Goal: Find specific page/section: Find specific page/section

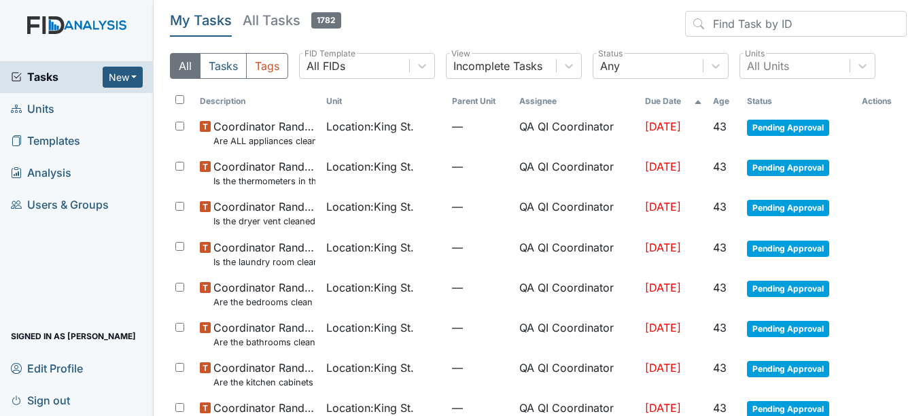
click at [67, 100] on link "Units" at bounding box center [77, 109] width 154 height 32
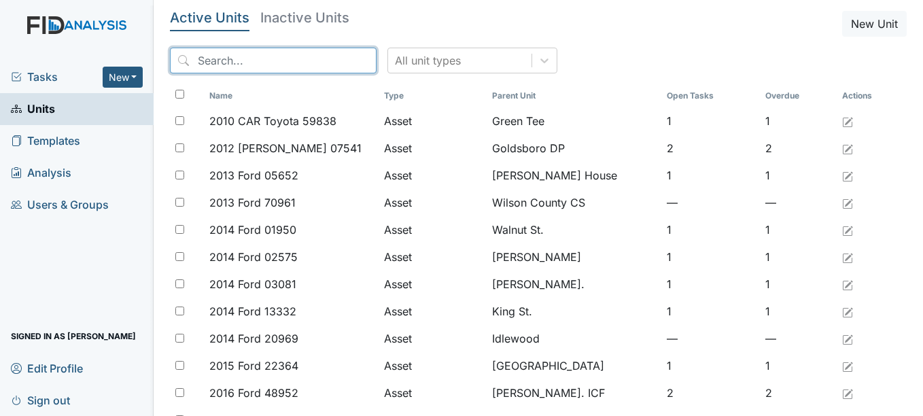
click at [256, 62] on input "search" at bounding box center [273, 61] width 207 height 26
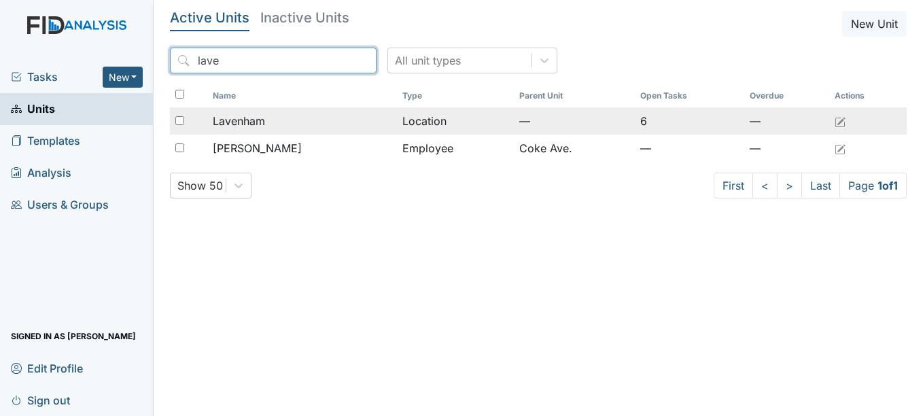
type input "lave"
click at [261, 119] on span "Lavenham" at bounding box center [239, 121] width 52 height 16
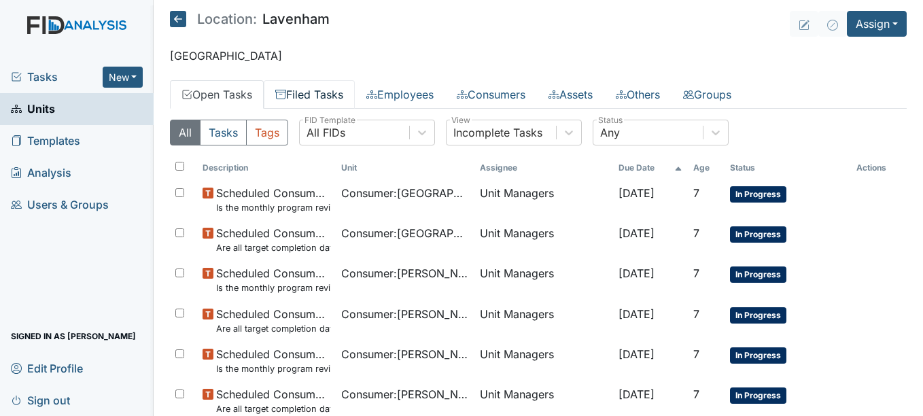
click at [326, 94] on link "Filed Tasks" at bounding box center [309, 94] width 91 height 29
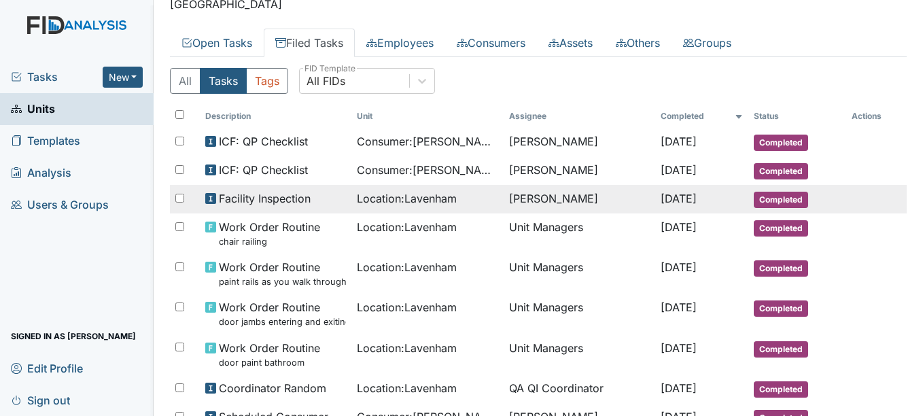
scroll to position [53, 0]
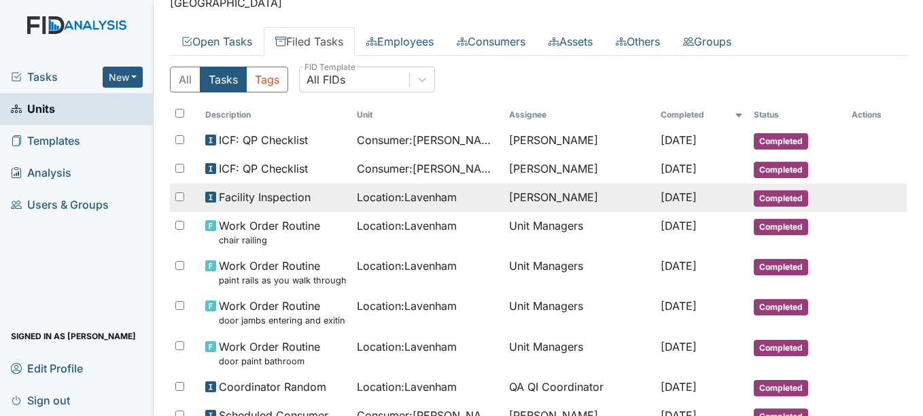
click at [362, 194] on span "Location : Lavenham" at bounding box center [407, 197] width 100 height 16
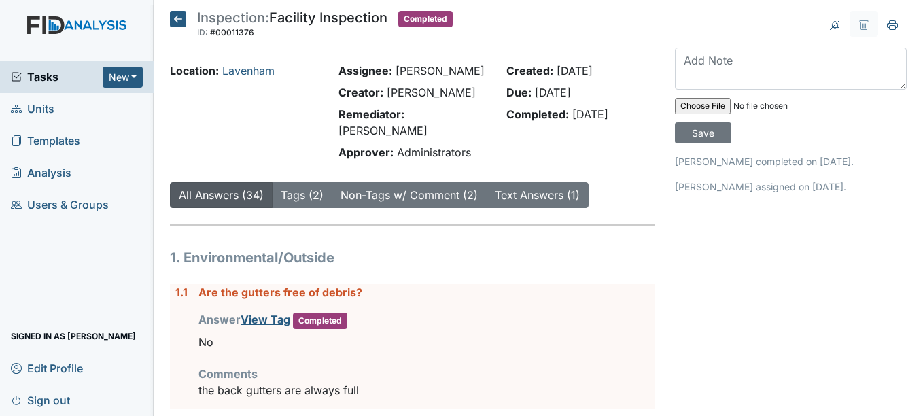
click at [181, 12] on icon at bounding box center [178, 19] width 16 height 16
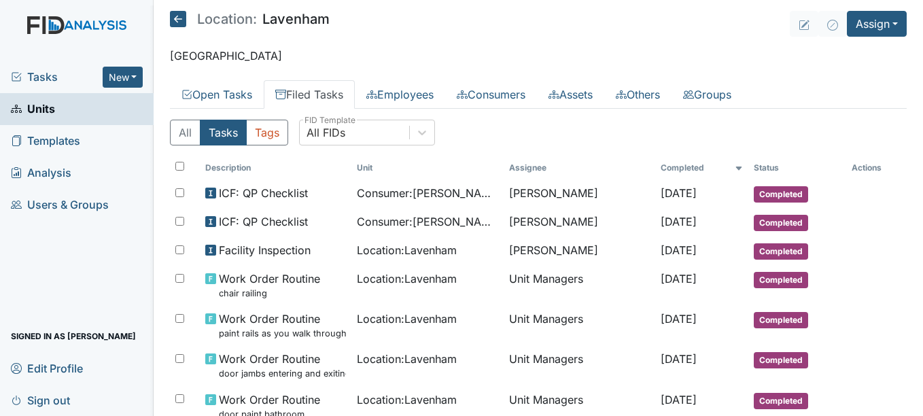
click at [181, 22] on icon at bounding box center [178, 19] width 16 height 16
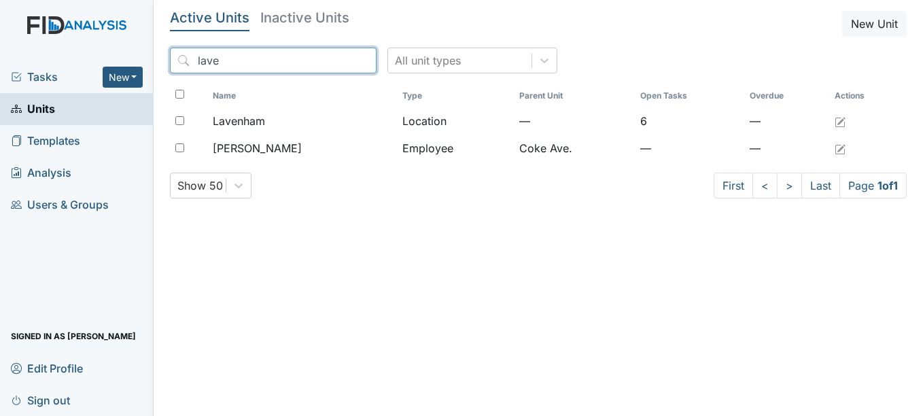
click at [266, 63] on input "lave" at bounding box center [273, 61] width 207 height 26
type input "l"
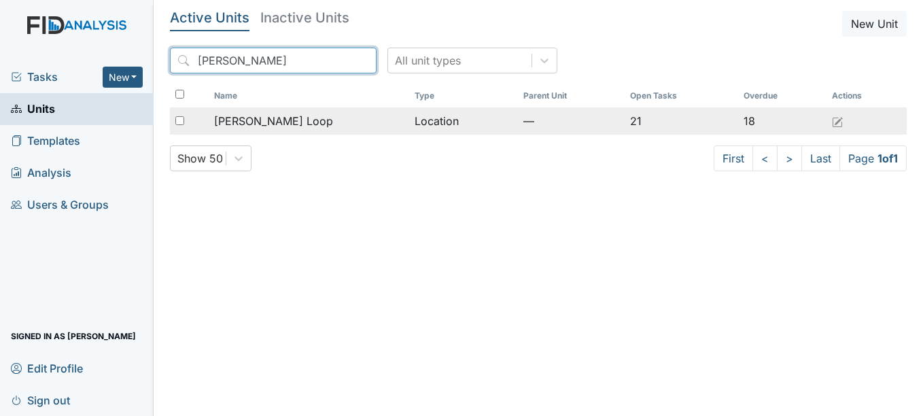
type input "[PERSON_NAME]"
click at [246, 120] on span "[PERSON_NAME] Loop" at bounding box center [273, 121] width 119 height 16
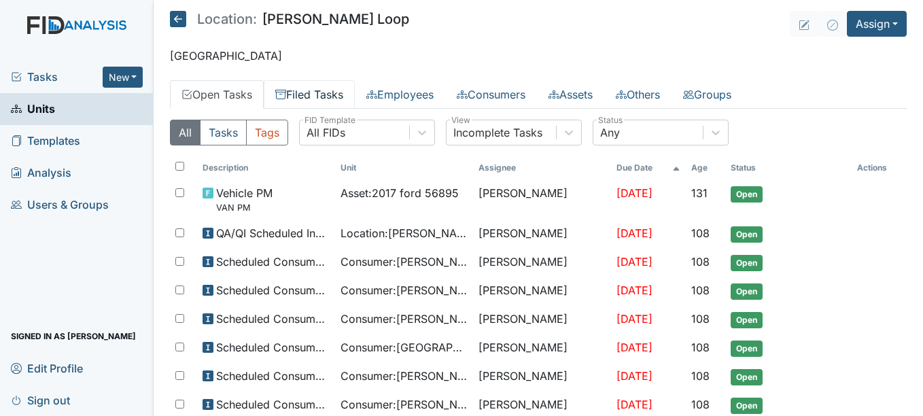
click at [318, 102] on link "Filed Tasks" at bounding box center [309, 94] width 91 height 29
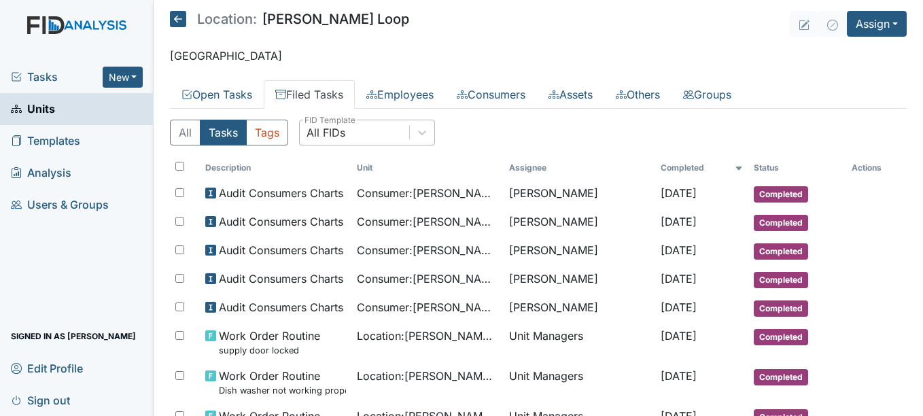
click at [374, 134] on div "All FIDs" at bounding box center [354, 132] width 109 height 24
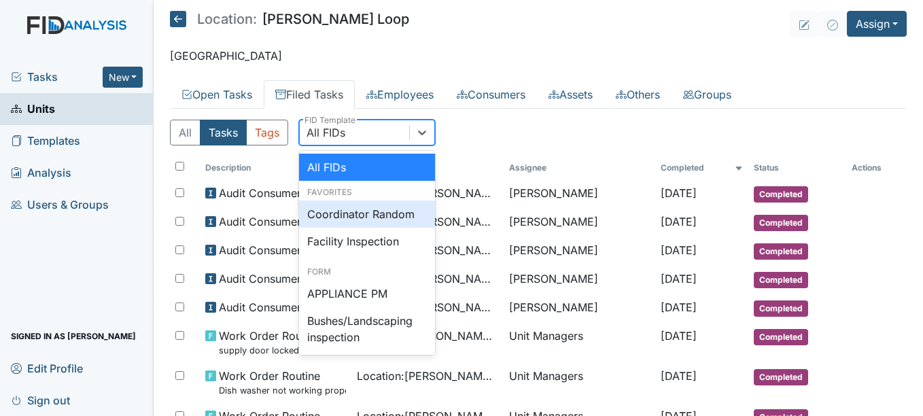
click at [370, 215] on div "Coordinator Random" at bounding box center [367, 213] width 136 height 27
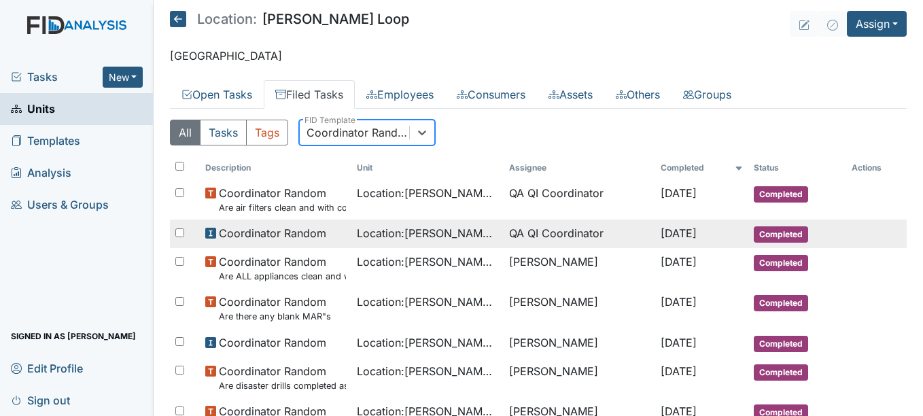
click at [368, 233] on span "Location : McKeel Loop" at bounding box center [427, 233] width 141 height 16
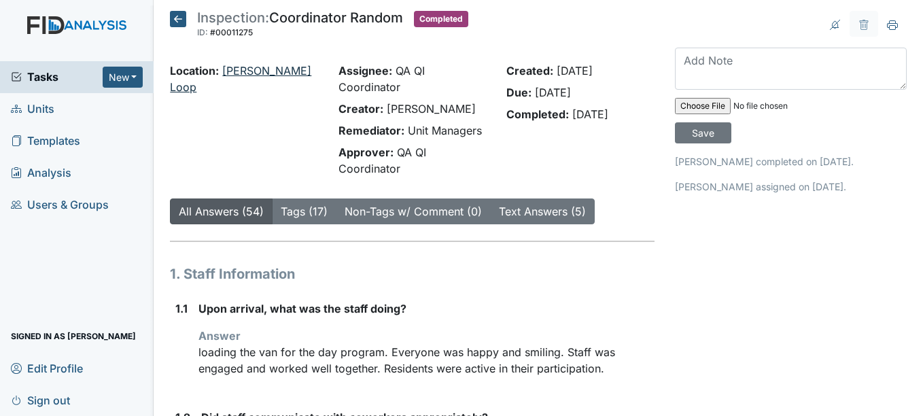
click at [260, 71] on link "[PERSON_NAME] Loop" at bounding box center [240, 79] width 141 height 30
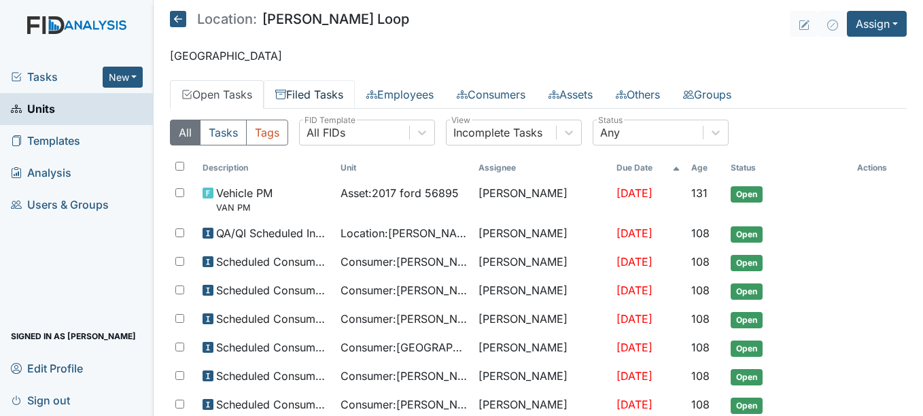
click at [326, 99] on link "Filed Tasks" at bounding box center [309, 94] width 91 height 29
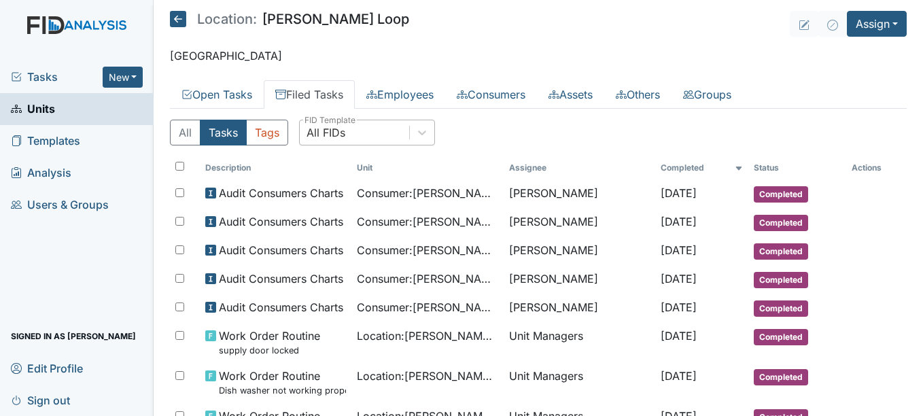
click at [345, 129] on div "All FIDs" at bounding box center [325, 132] width 39 height 16
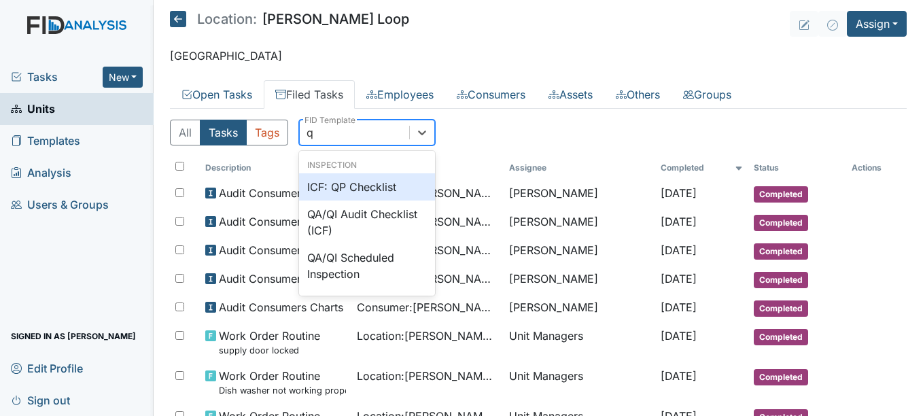
type input "qp"
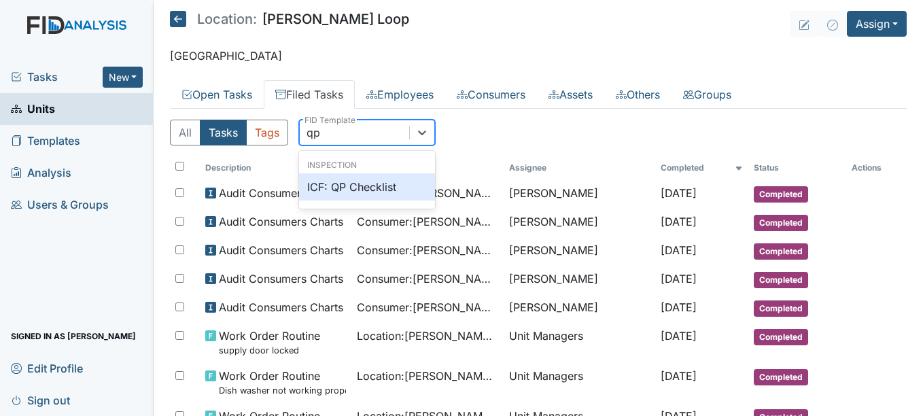
click at [350, 183] on div "ICF: QP Checklist" at bounding box center [367, 186] width 136 height 27
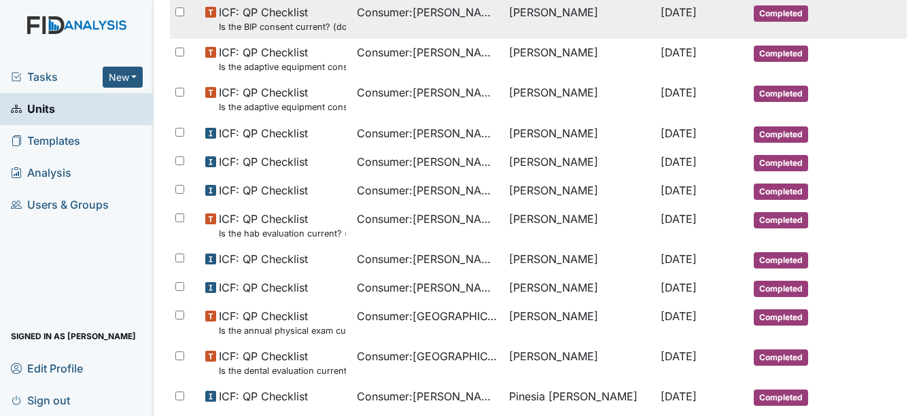
scroll to position [407, 0]
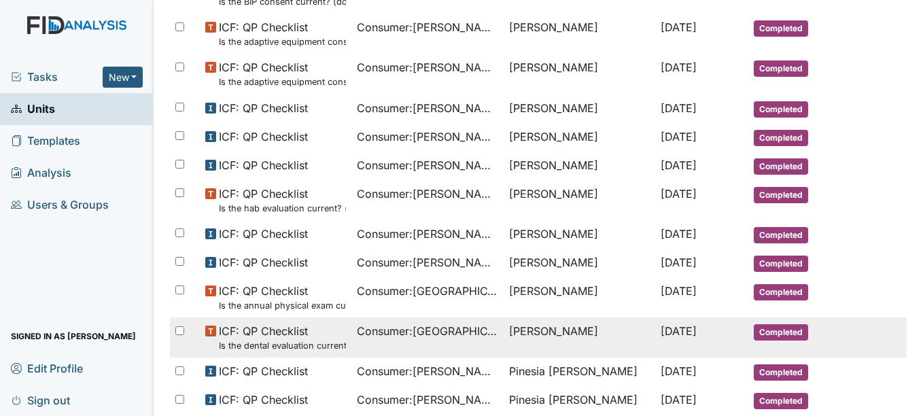
click at [602, 328] on td "[PERSON_NAME]" at bounding box center [580, 337] width 152 height 40
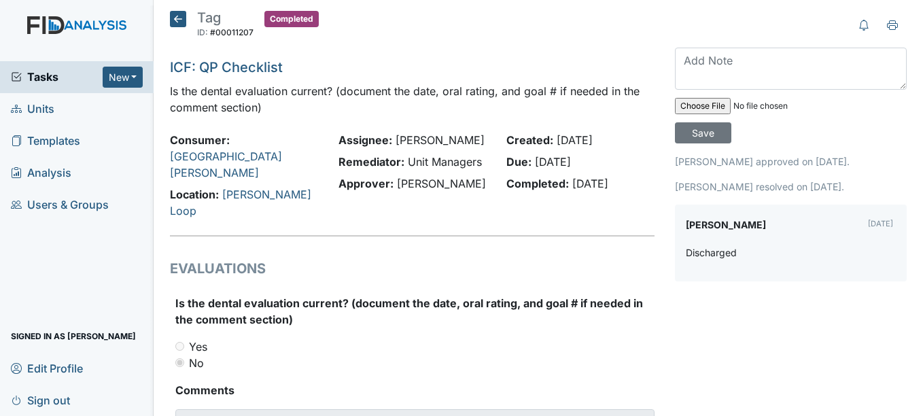
click at [175, 18] on icon at bounding box center [178, 19] width 16 height 16
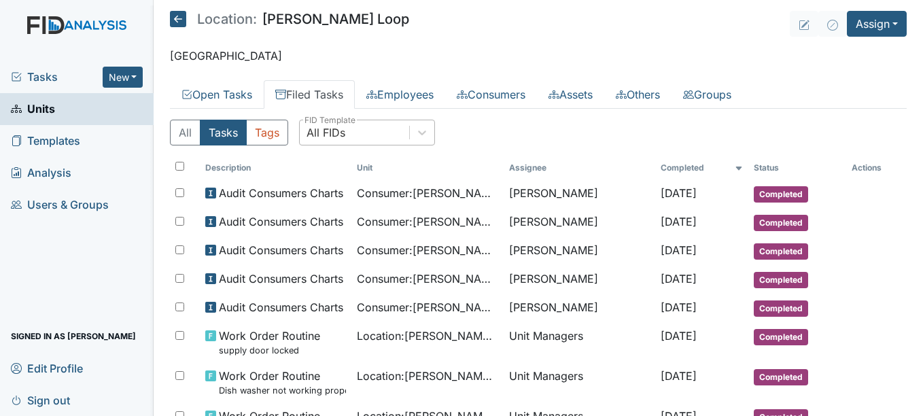
click at [396, 132] on div "All FIDs" at bounding box center [354, 132] width 109 height 24
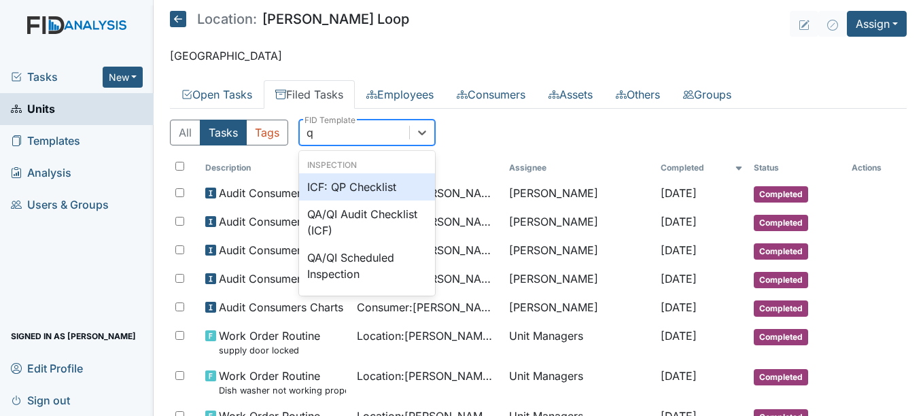
type input "qp"
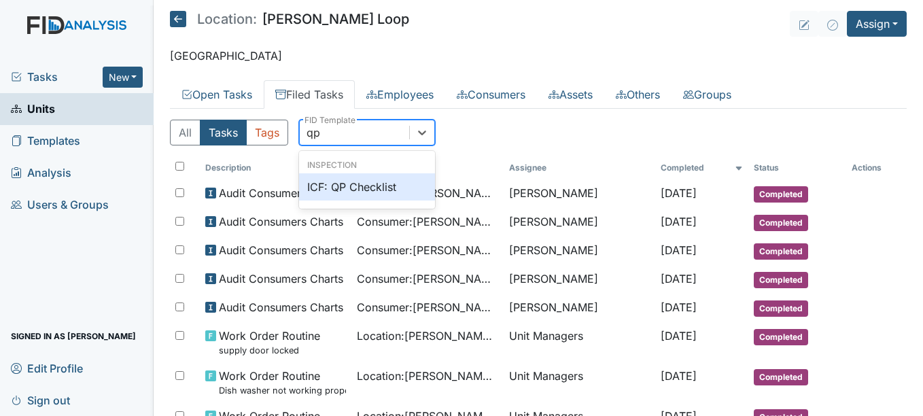
click at [383, 196] on div "ICF: QP Checklist" at bounding box center [367, 186] width 136 height 27
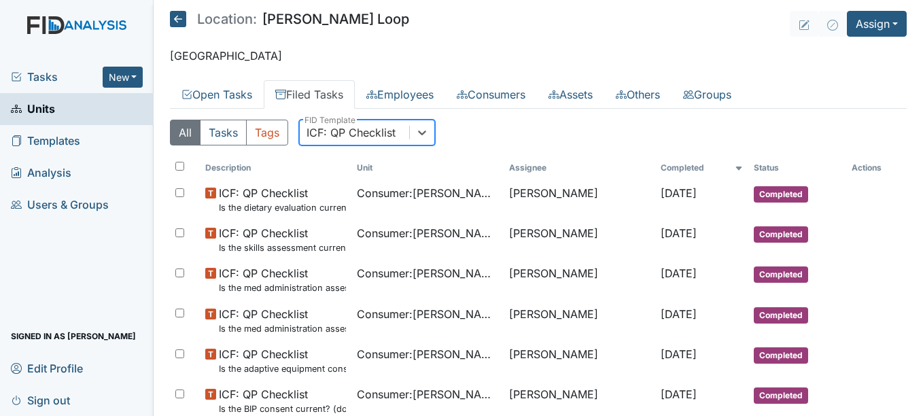
click at [385, 137] on div "ICF: QP Checklist" at bounding box center [350, 132] width 89 height 16
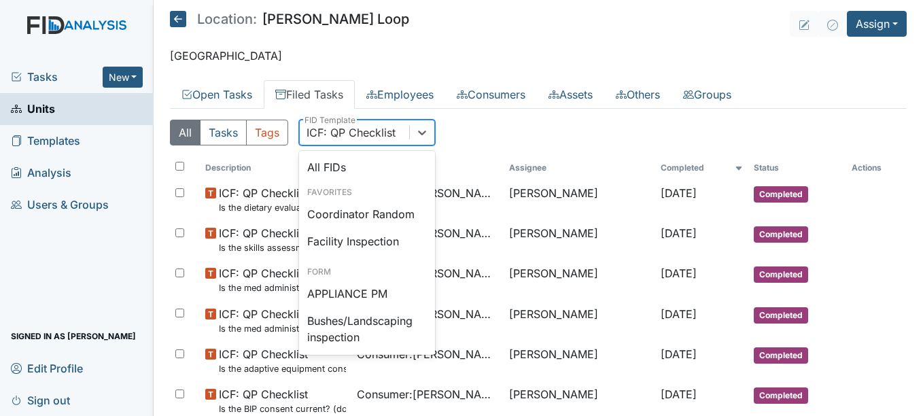
scroll to position [943, 0]
